Goal: Information Seeking & Learning: Learn about a topic

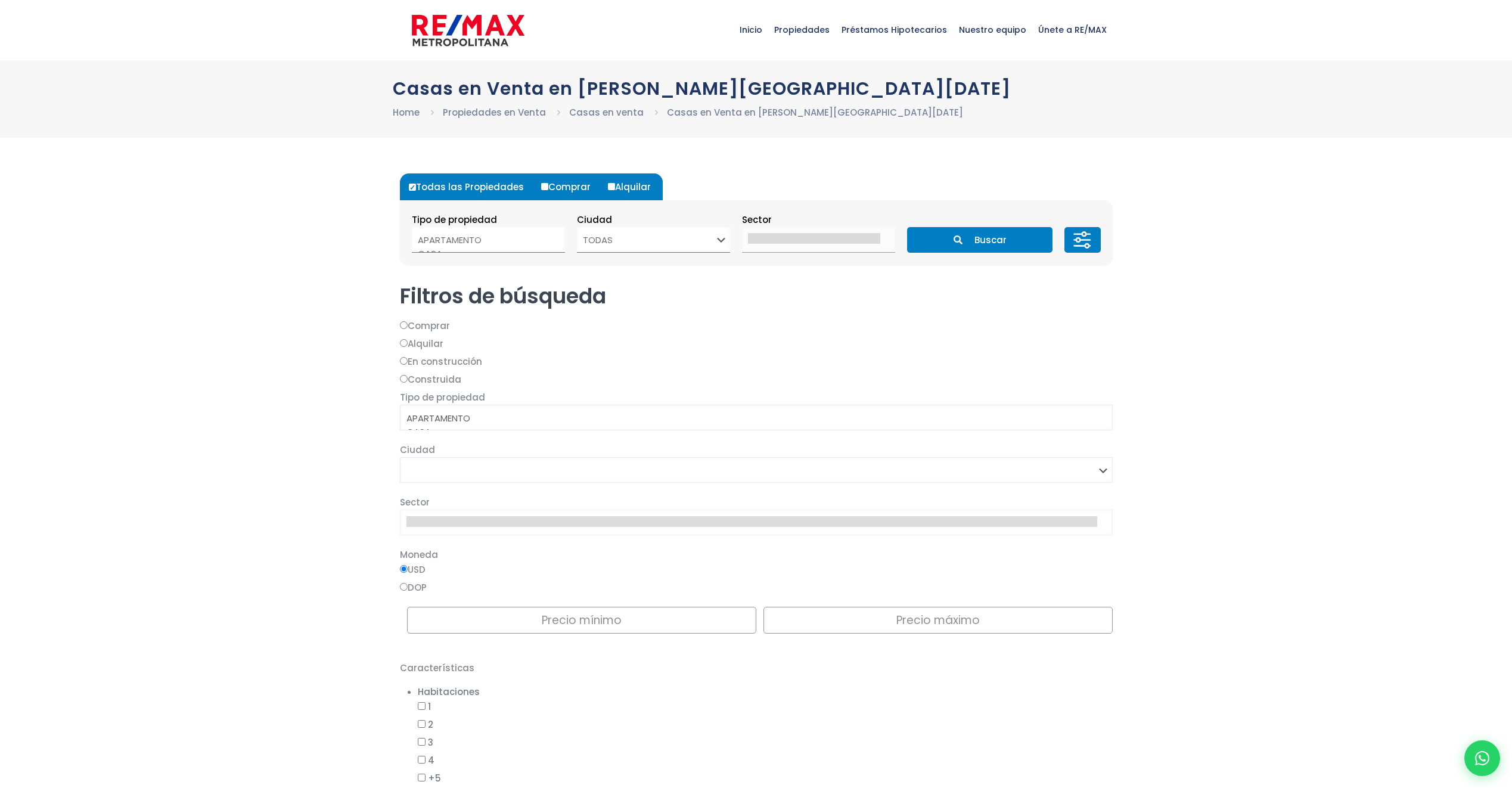
select select
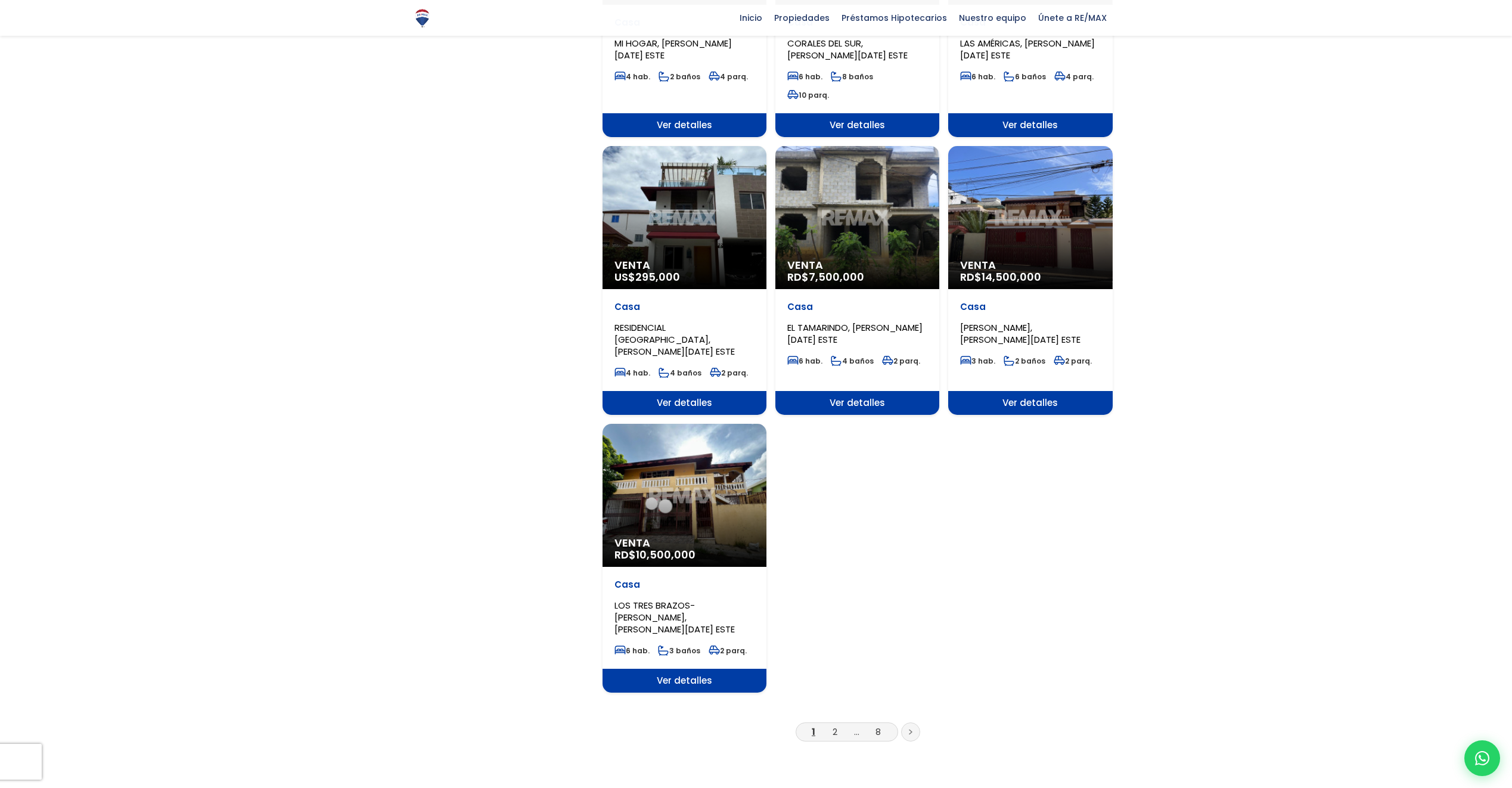
scroll to position [1192, 0]
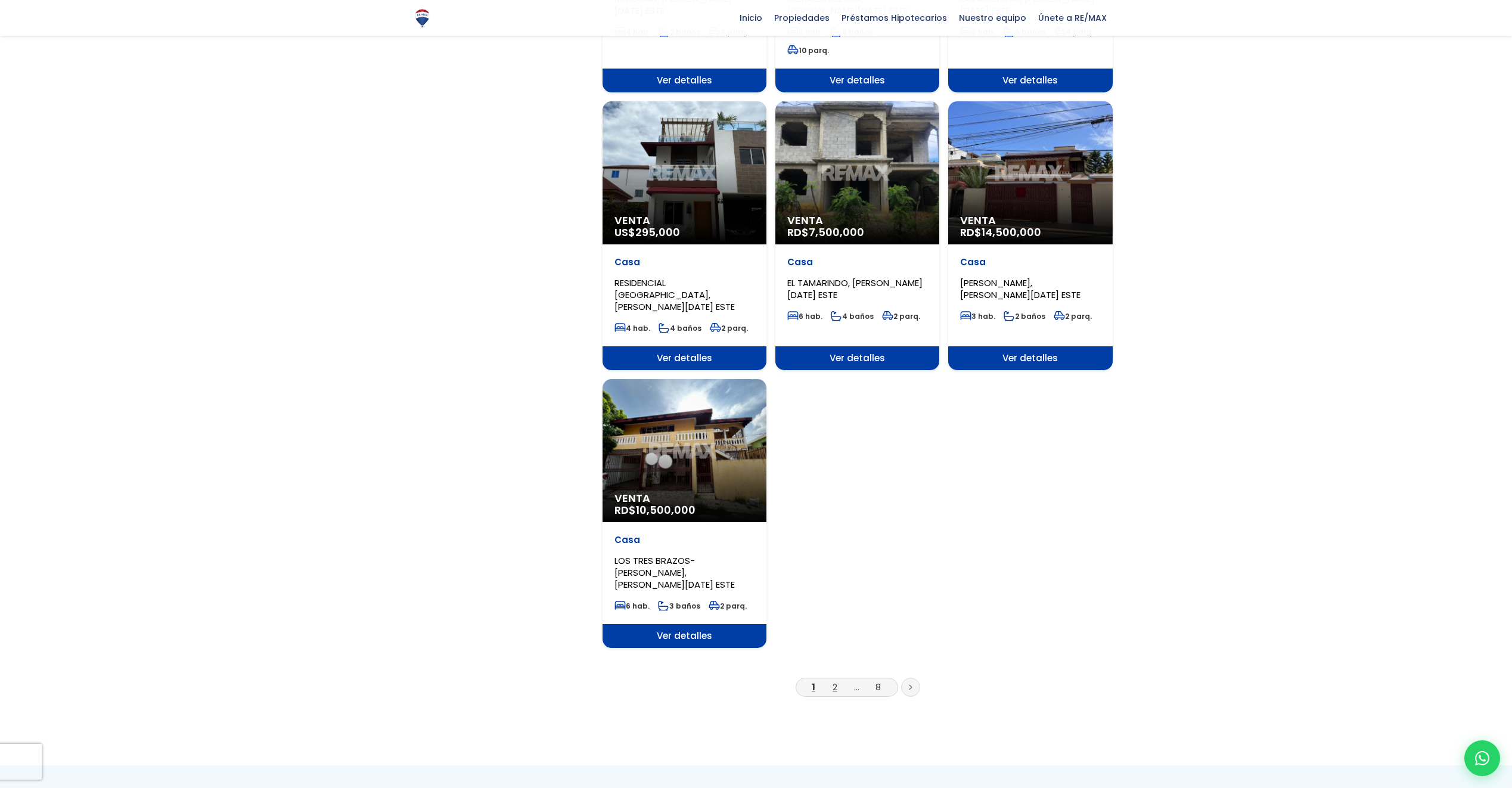
click at [835, 681] on link "2" at bounding box center [835, 687] width 5 height 13
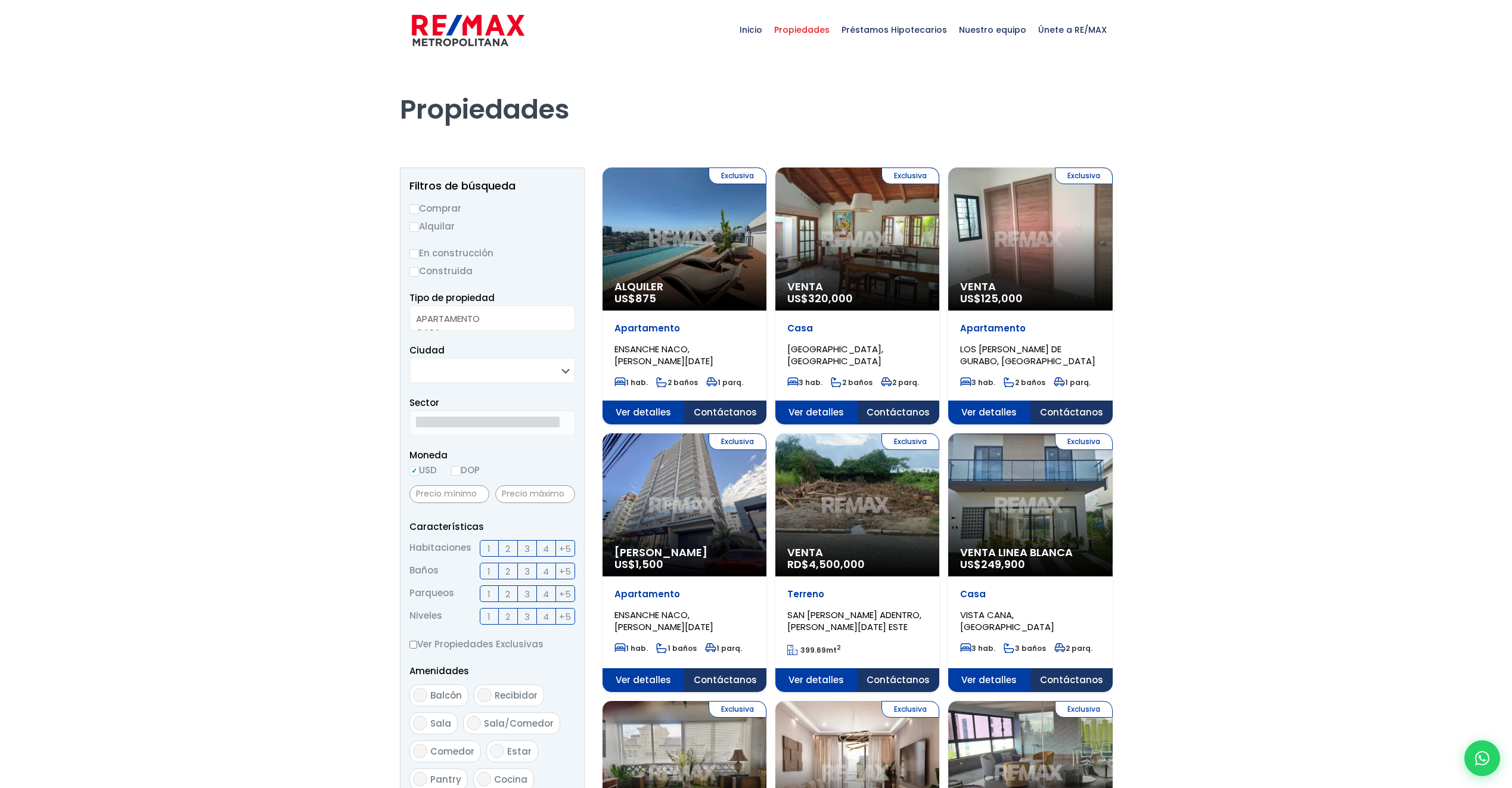
select select
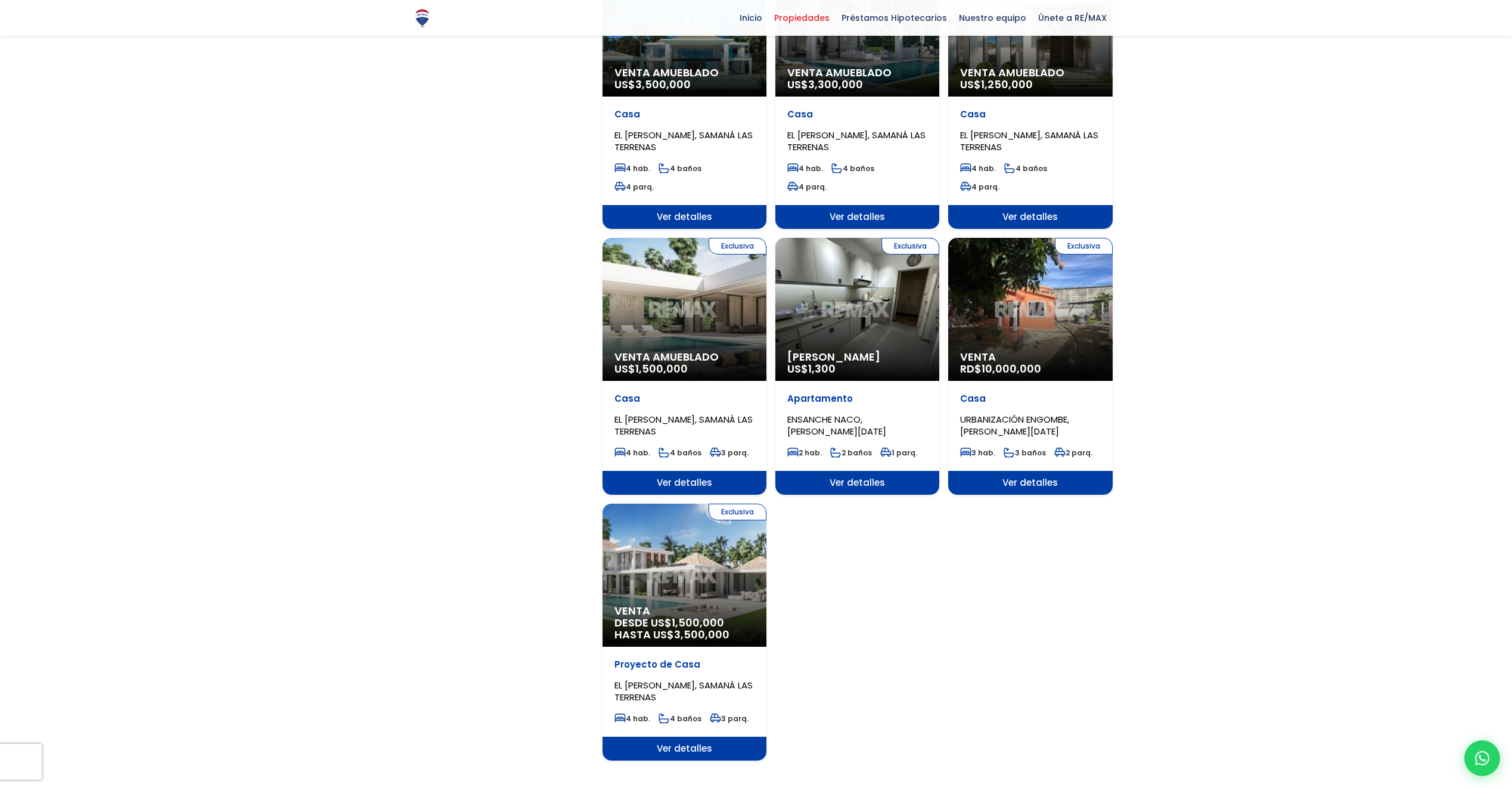
scroll to position [1073, 0]
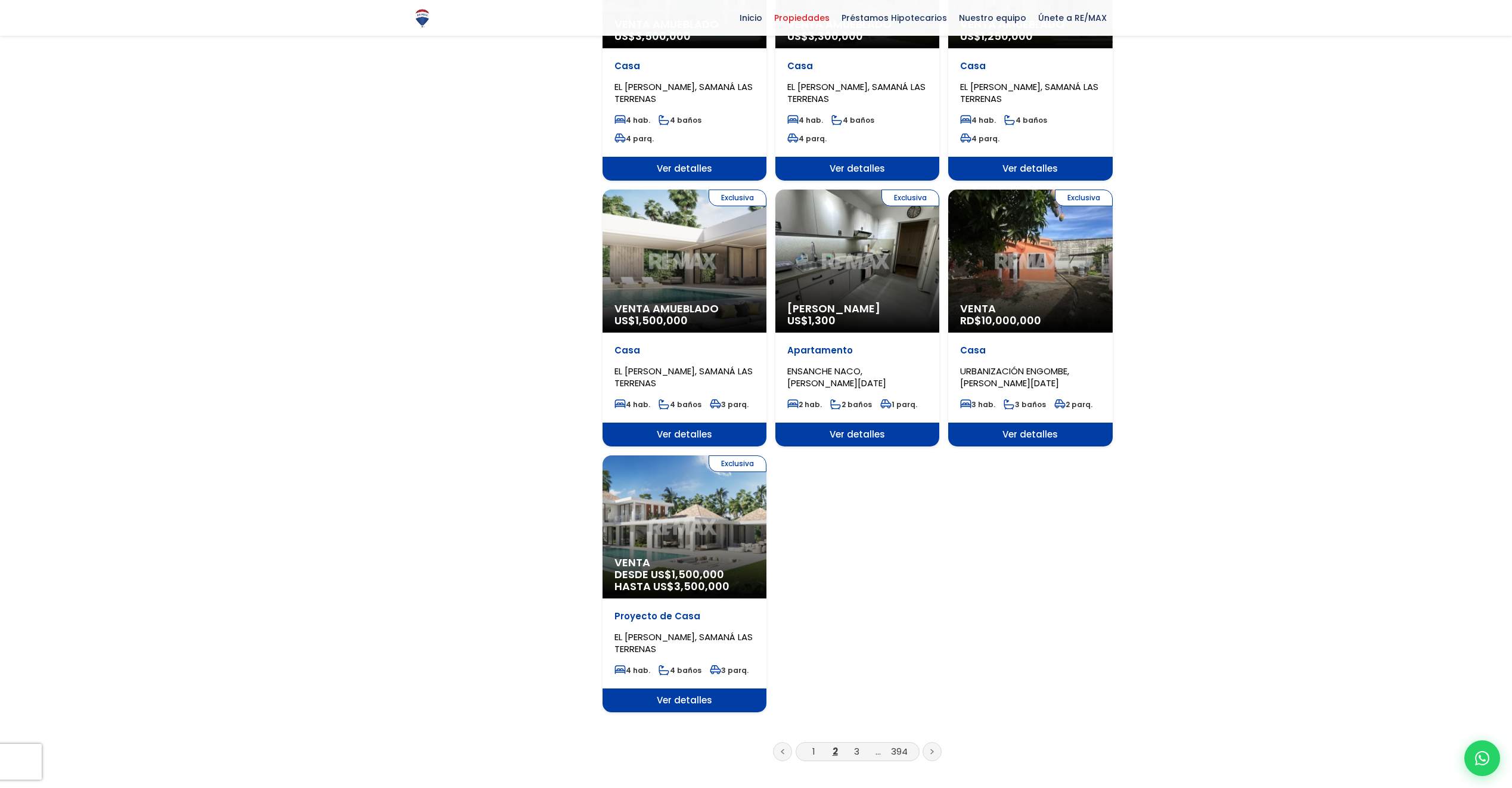
click at [853, 744] on li "3" at bounding box center [857, 752] width 19 height 15
click at [859, 745] on link "3" at bounding box center [857, 751] width 5 height 13
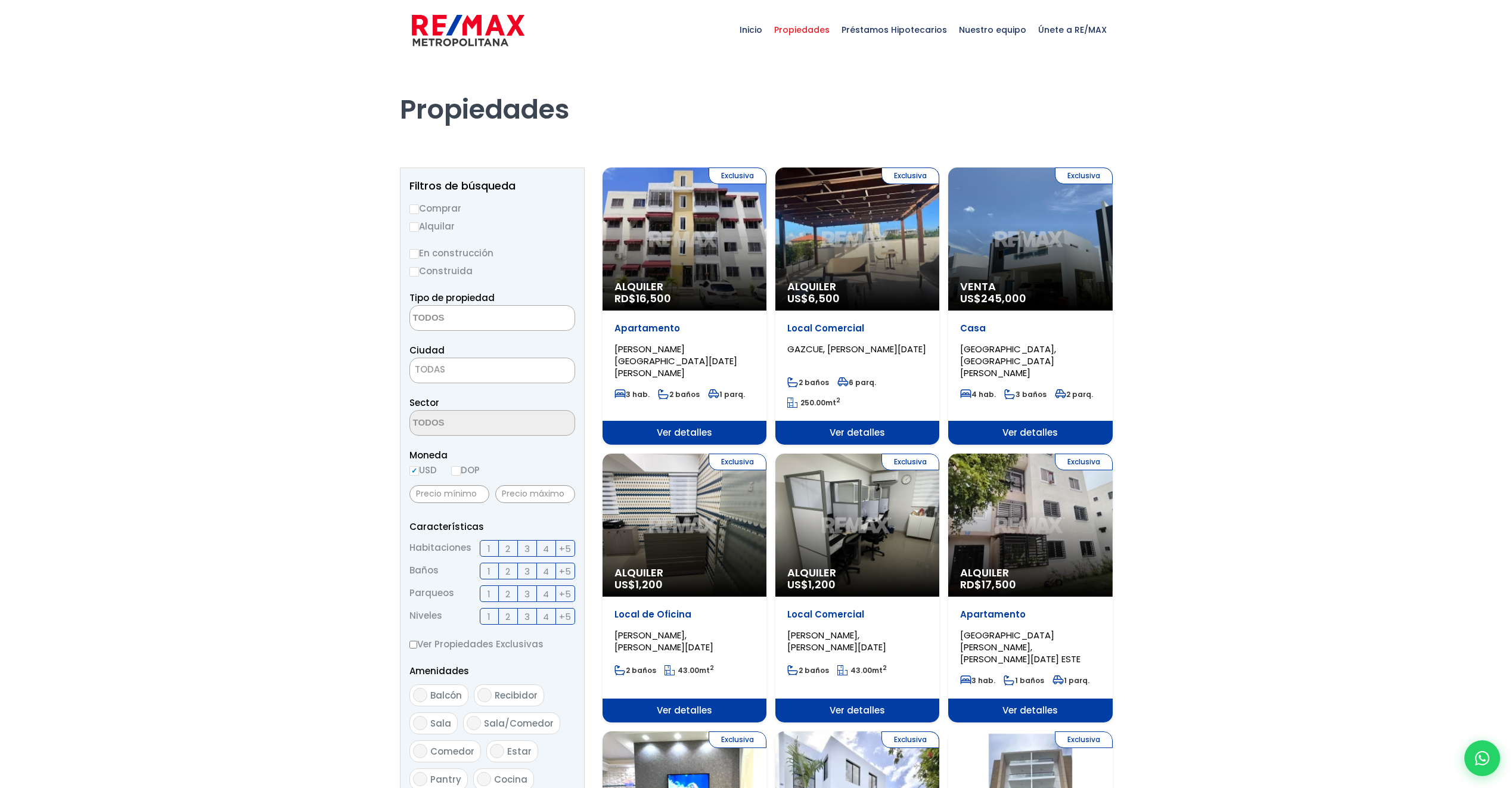
select select
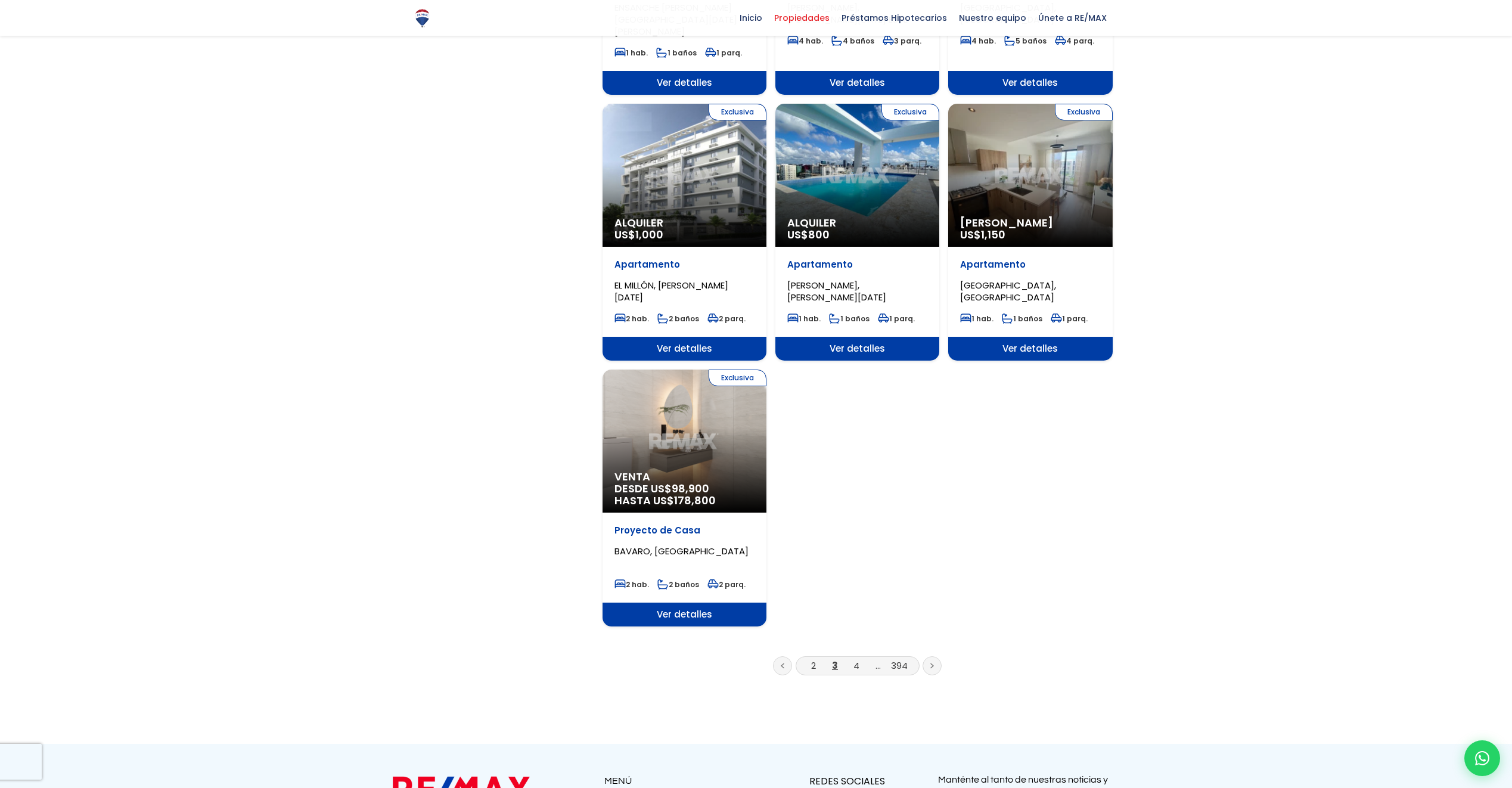
scroll to position [1192, 0]
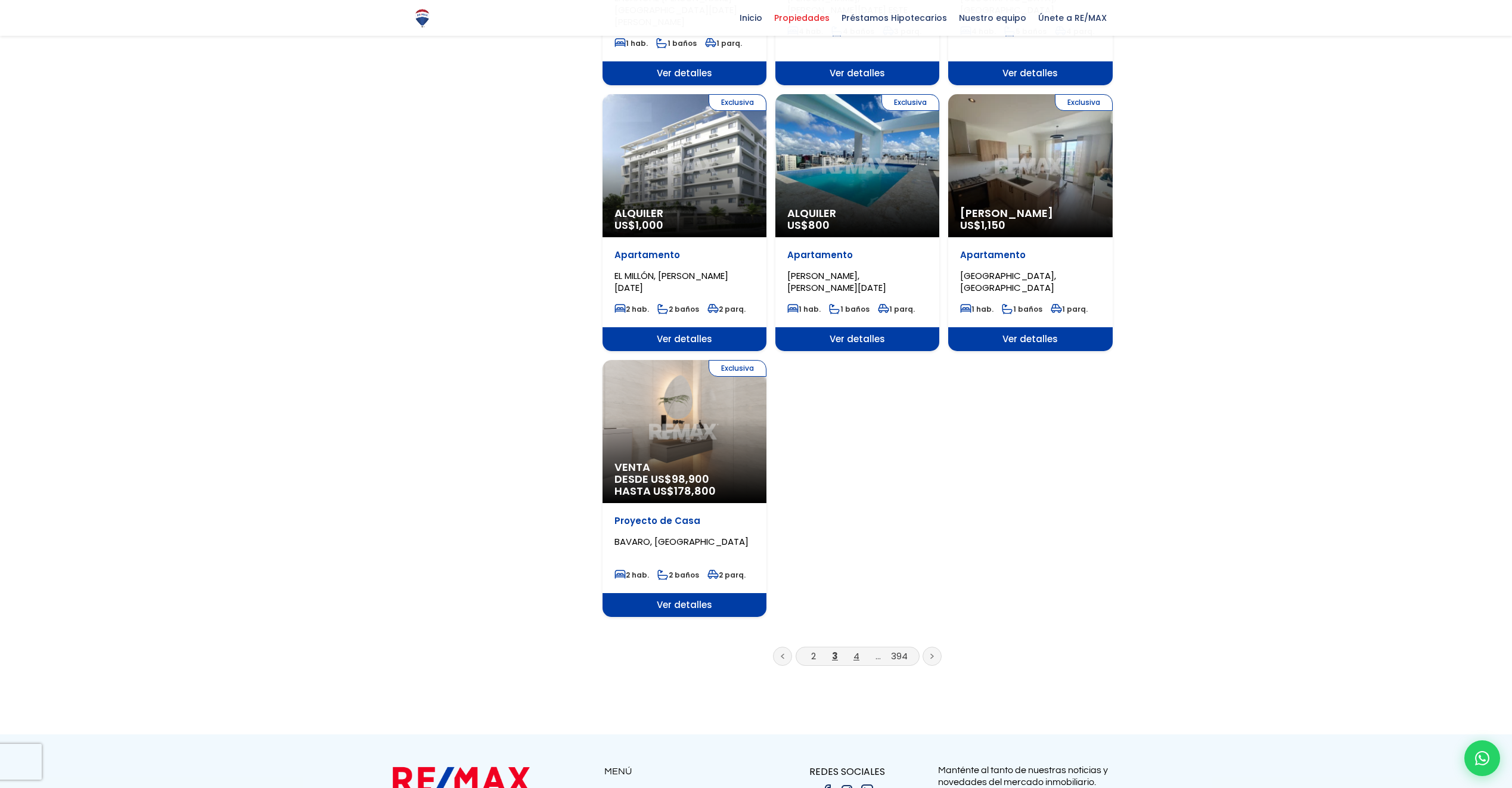
click at [856, 649] on link "4" at bounding box center [856, 655] width 6 height 13
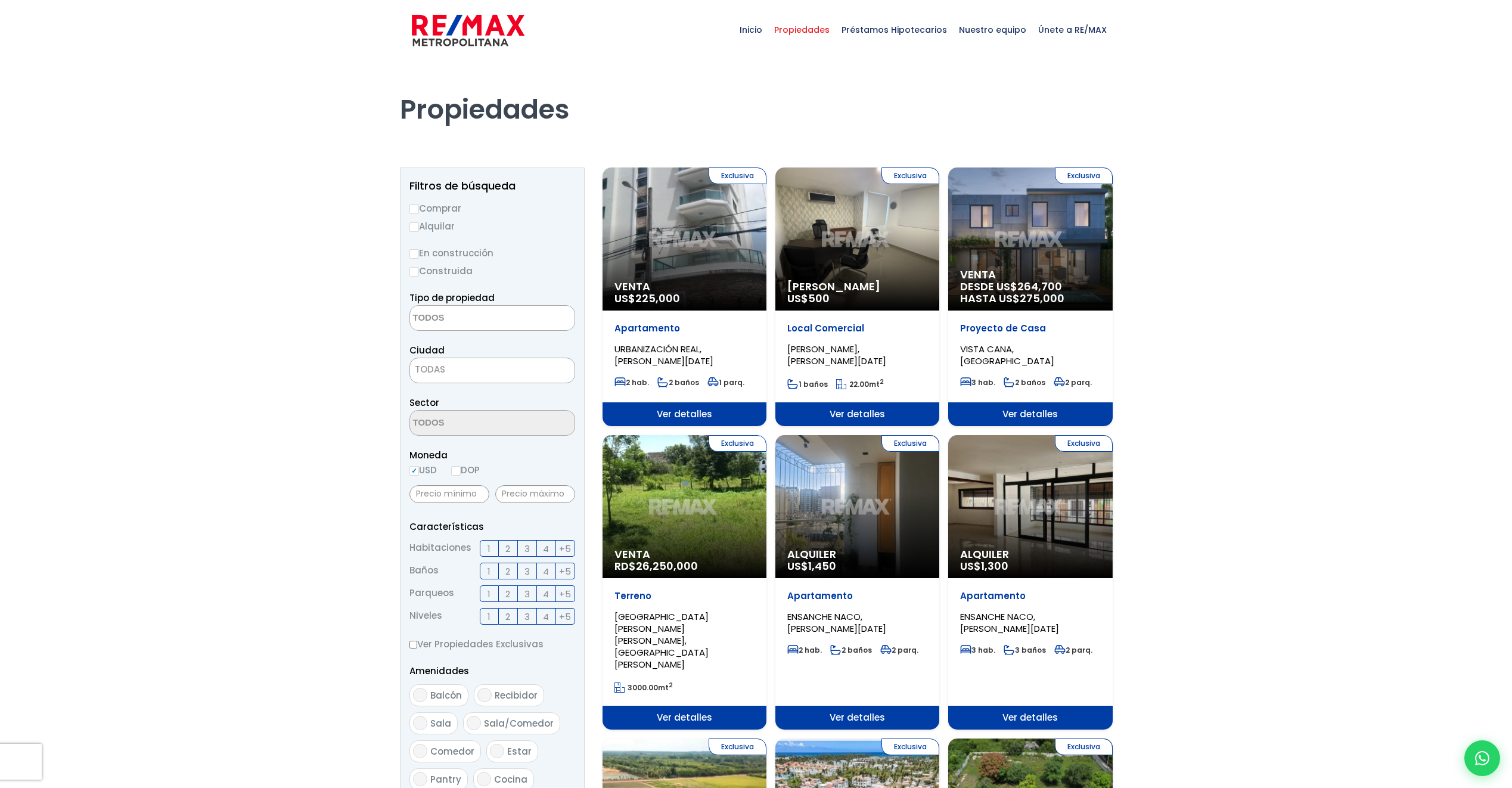
select select
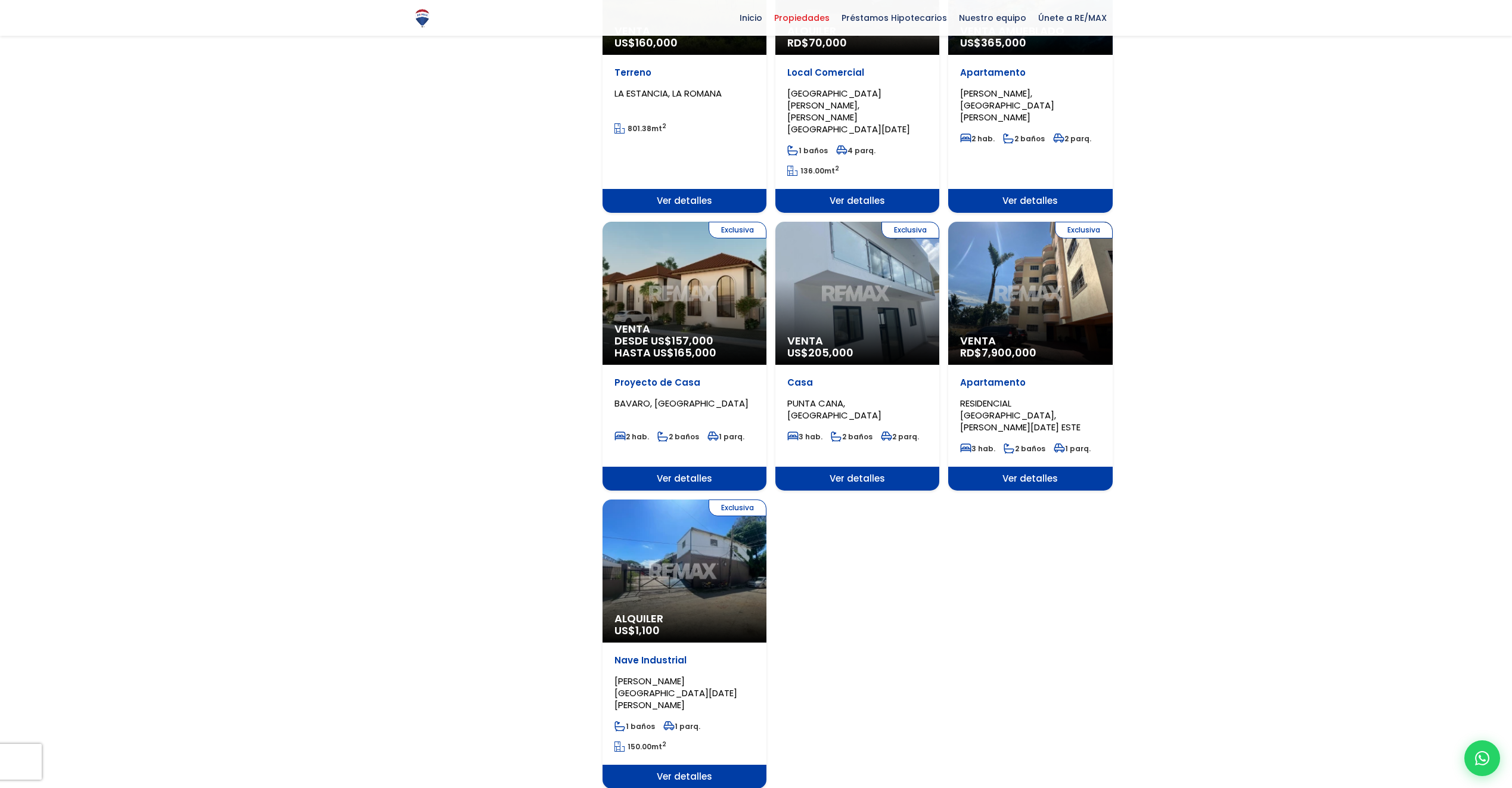
scroll to position [1132, 0]
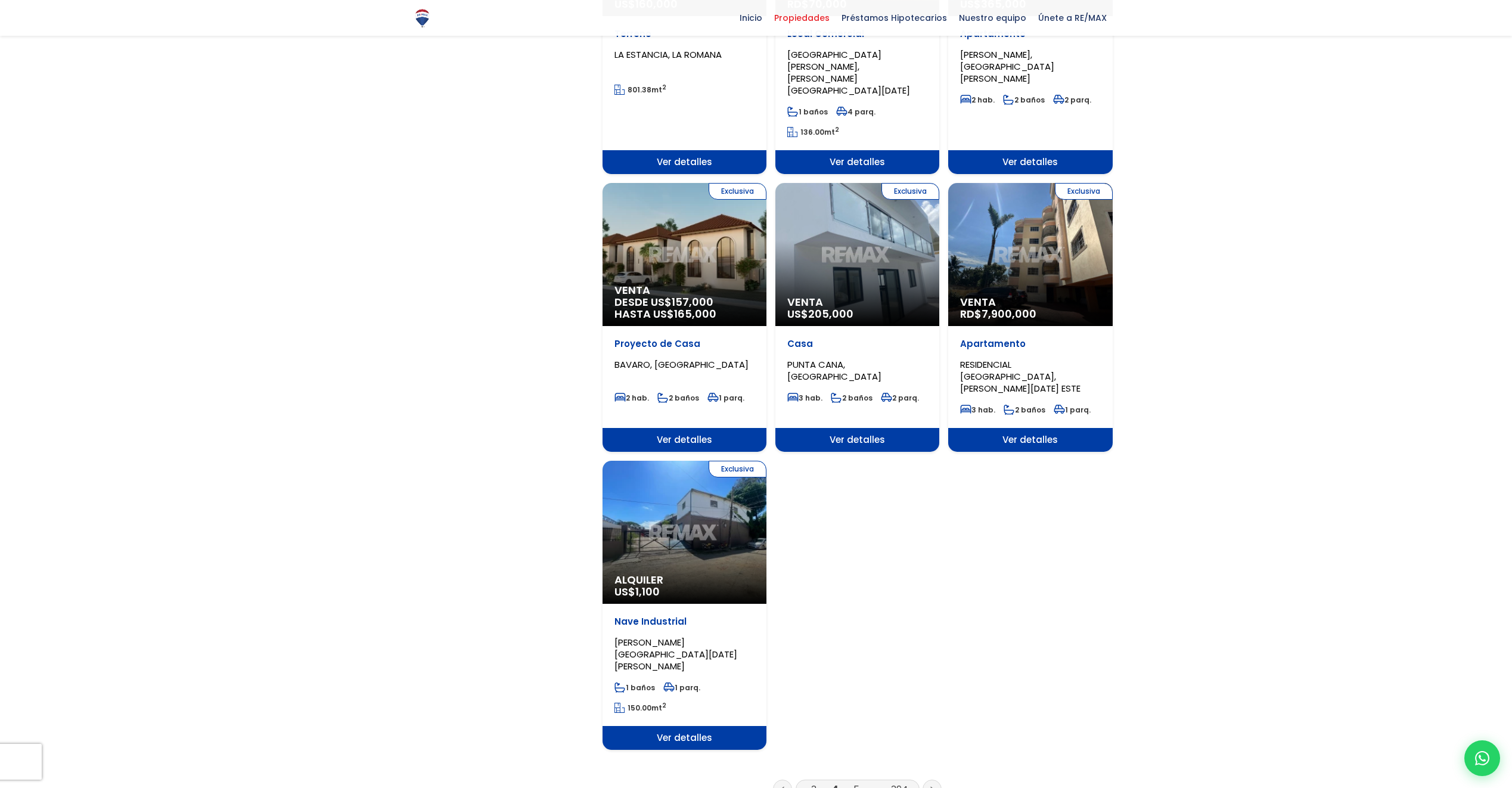
click at [853, 783] on link "5" at bounding box center [856, 789] width 6 height 13
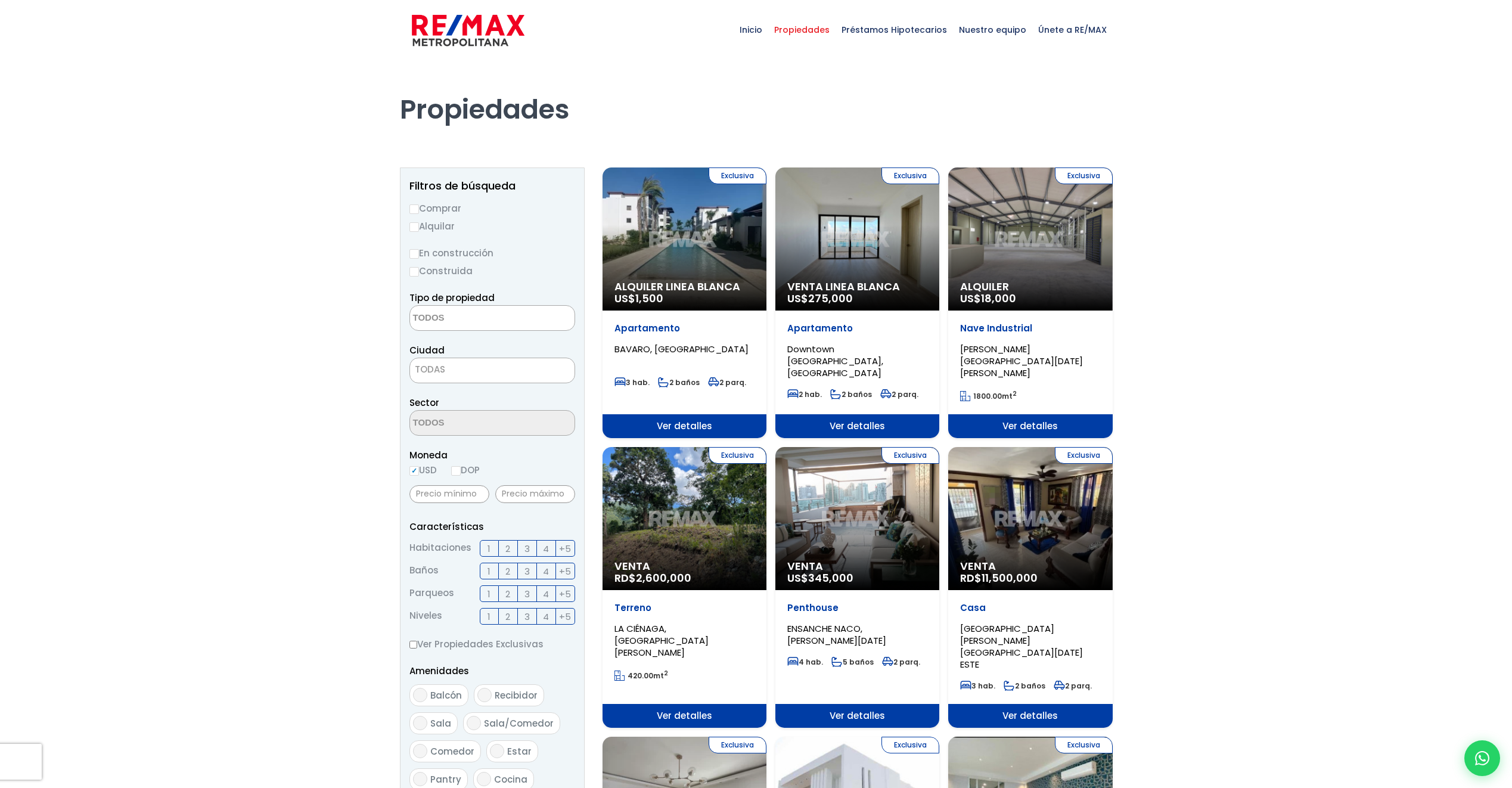
select select
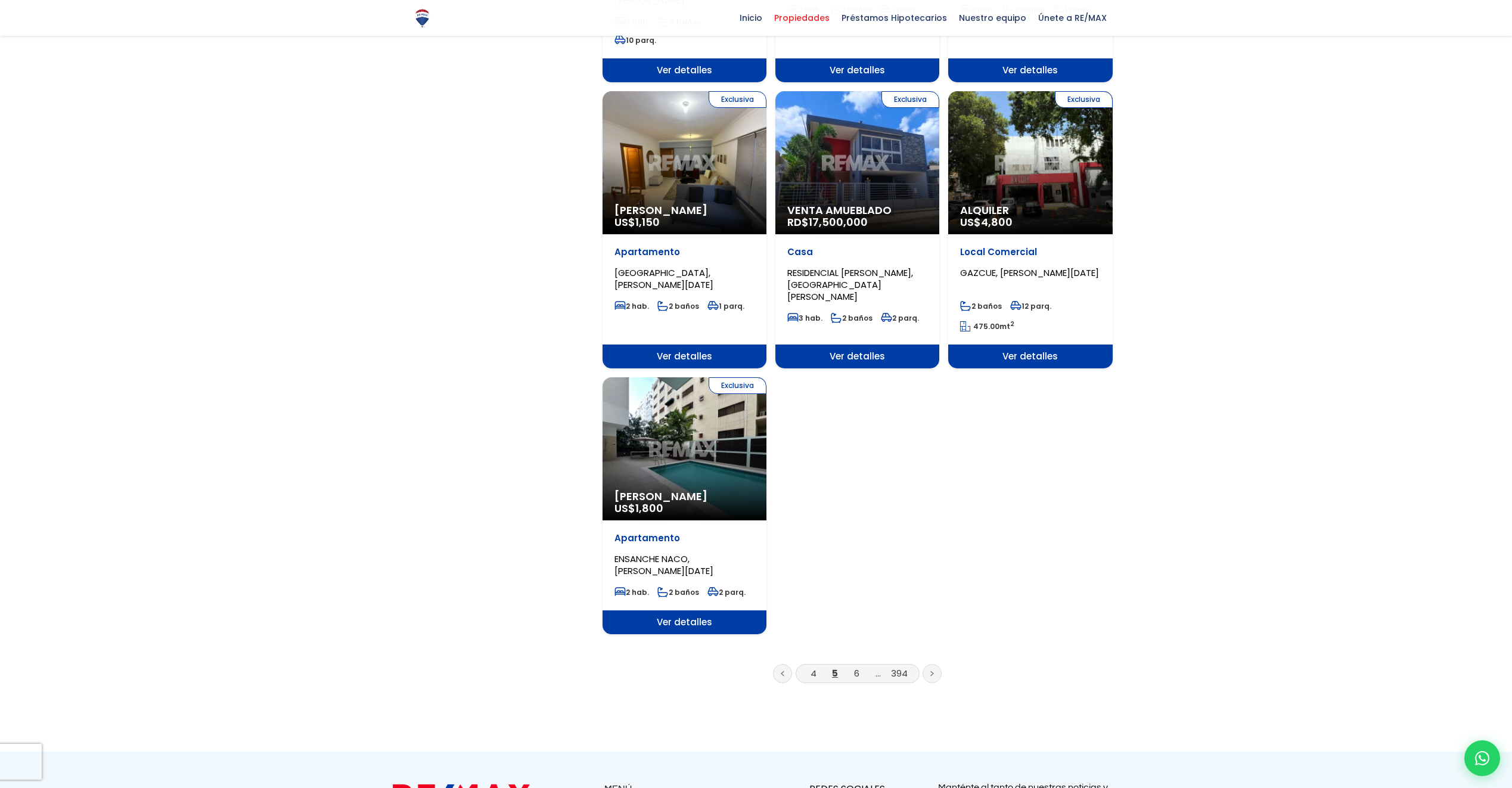
scroll to position [1311, 0]
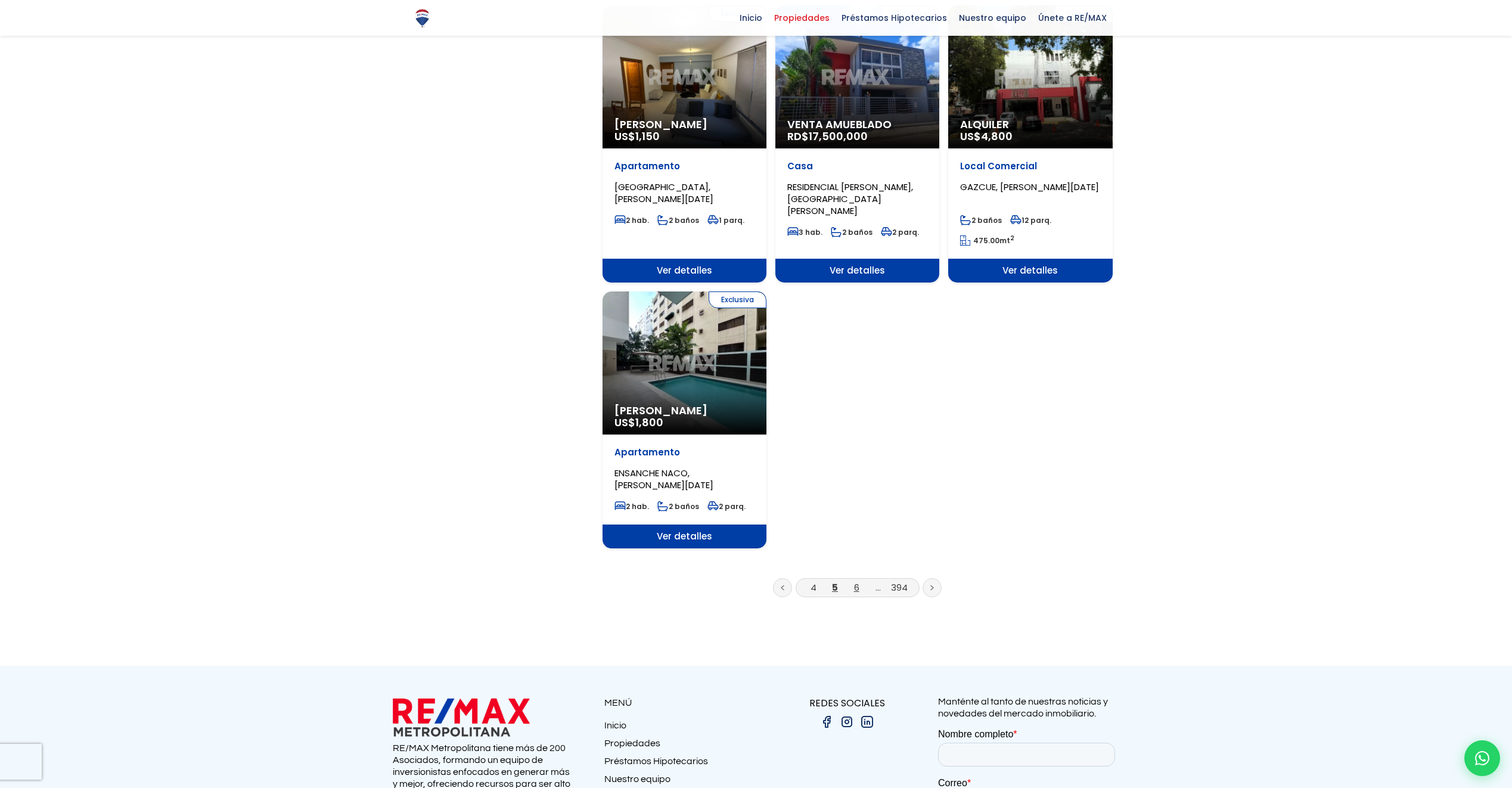
click at [858, 581] on link "6" at bounding box center [857, 587] width 5 height 13
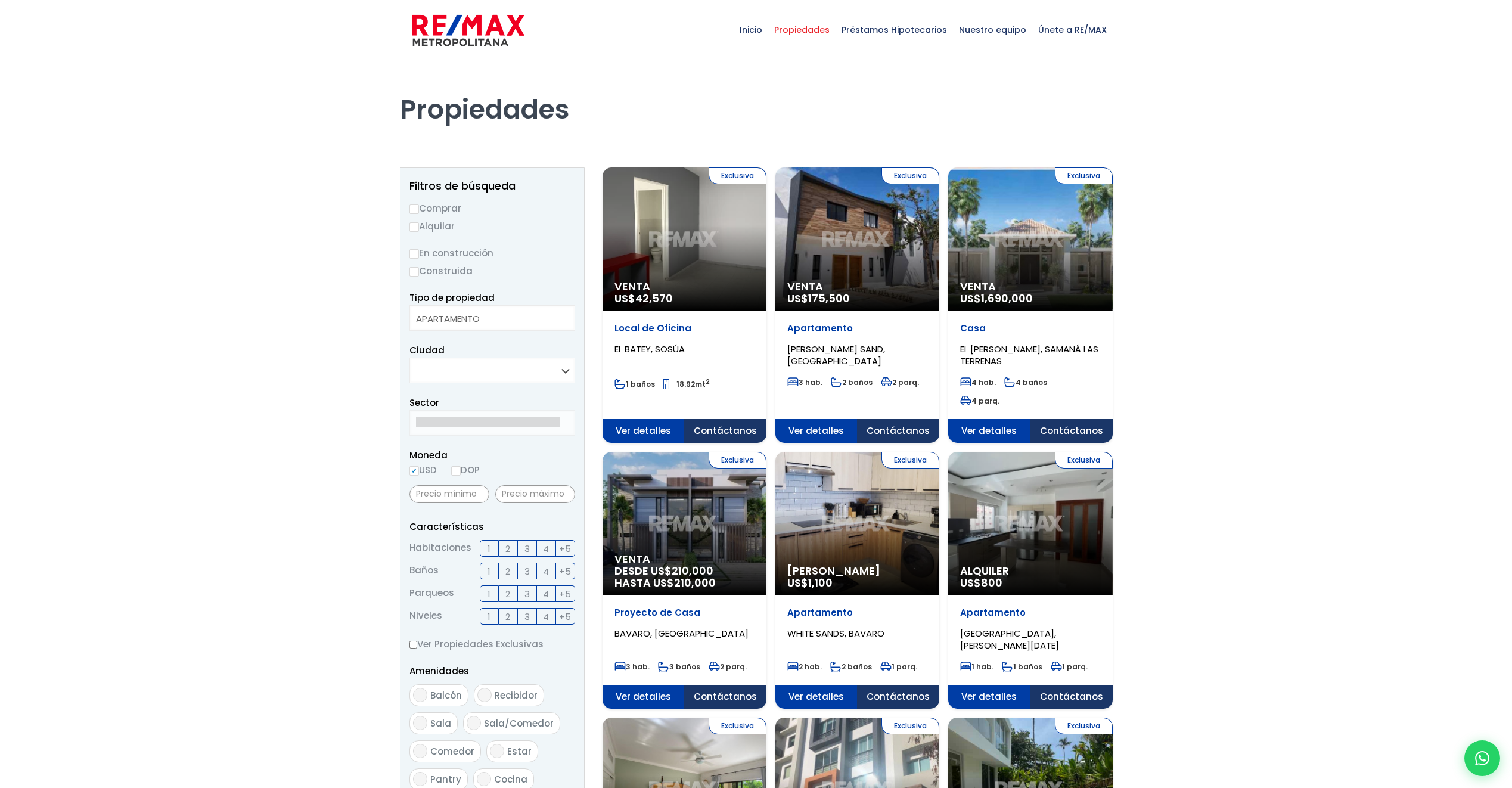
select select
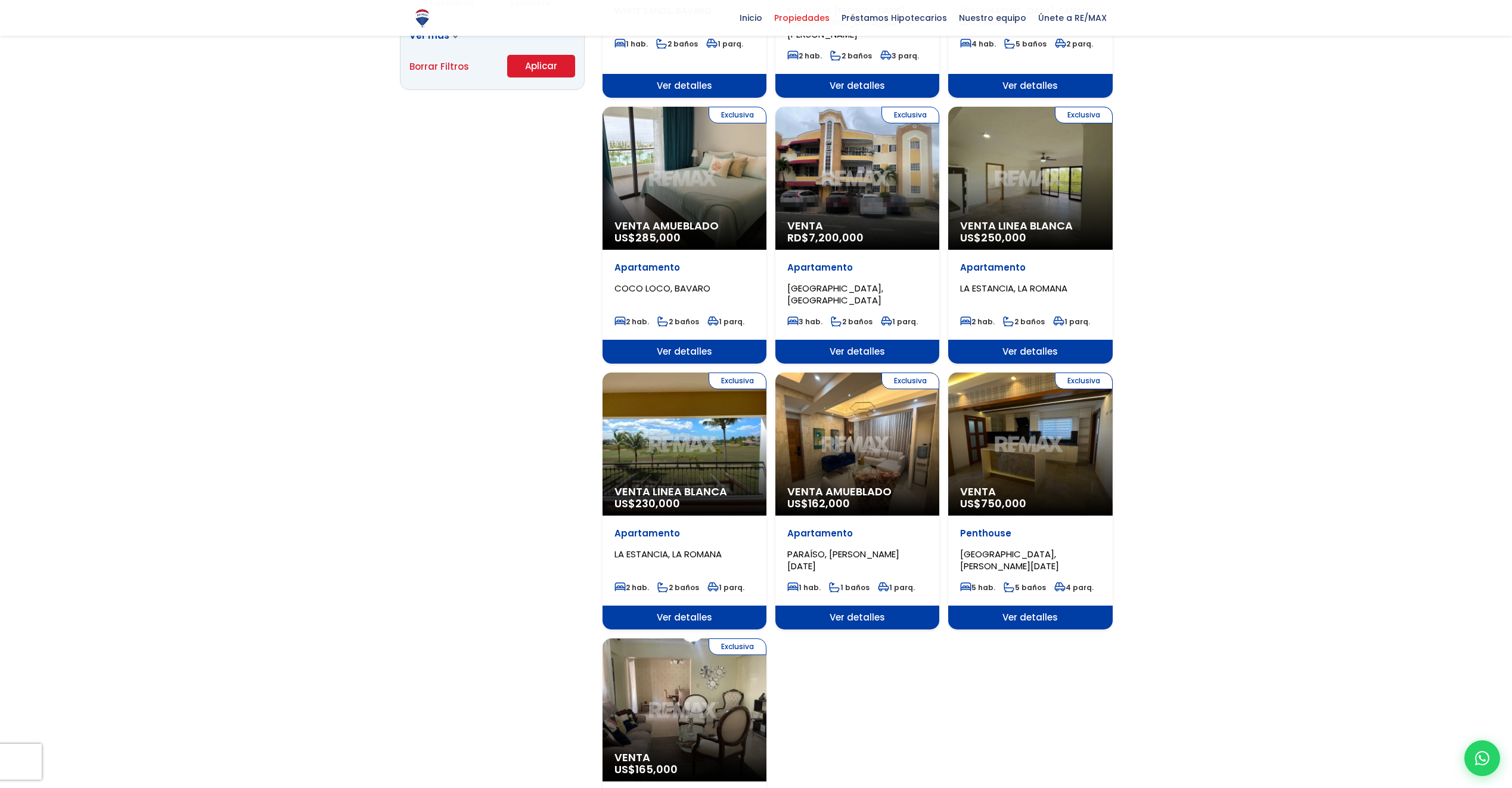
scroll to position [894, 0]
